Goal: Go to known website: Access a specific website the user already knows

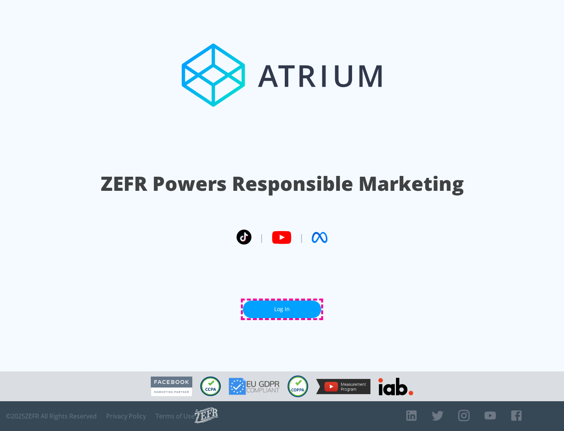
click at [282, 309] on link "Log In" at bounding box center [282, 310] width 78 height 18
